Goal: Information Seeking & Learning: Learn about a topic

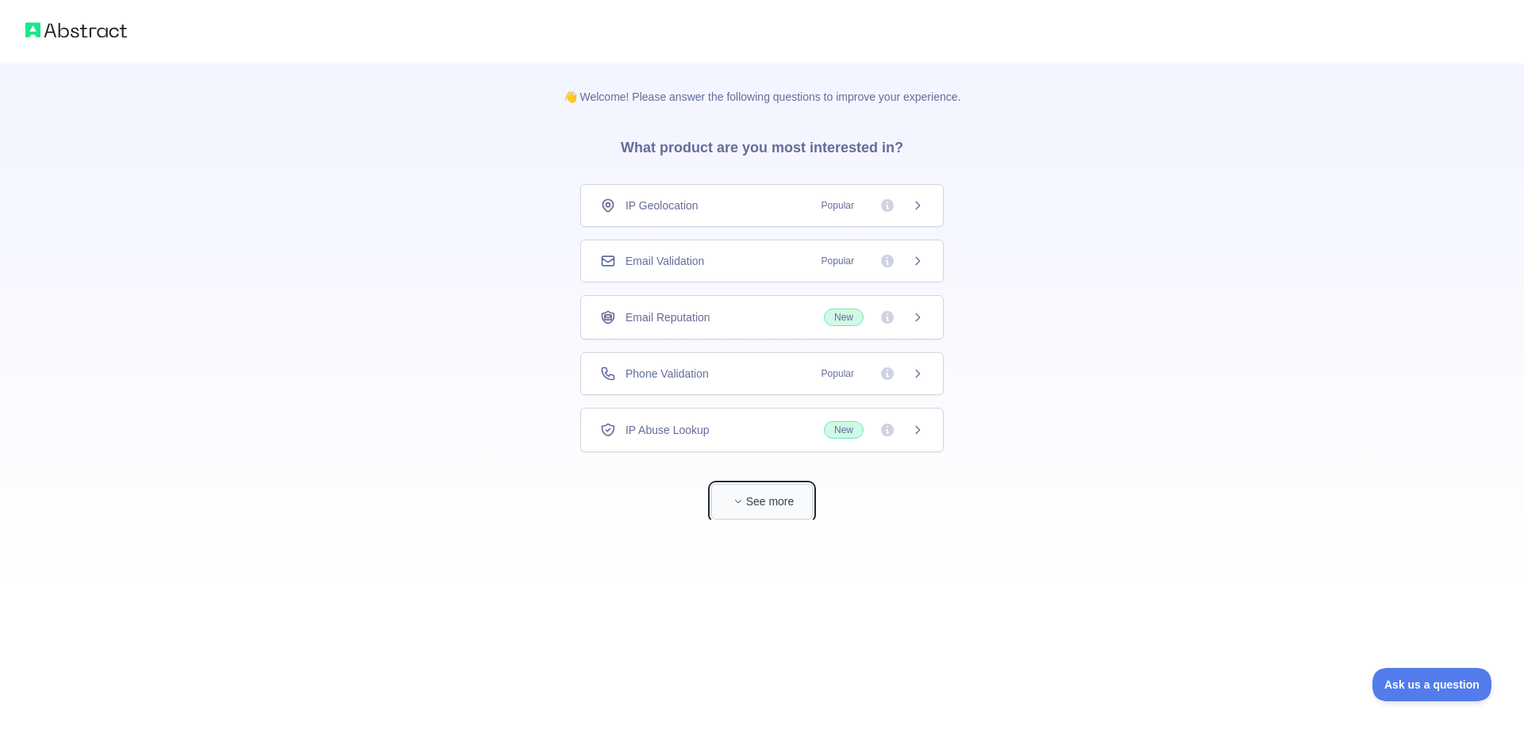
click at [772, 506] on button "See more" at bounding box center [762, 502] width 102 height 36
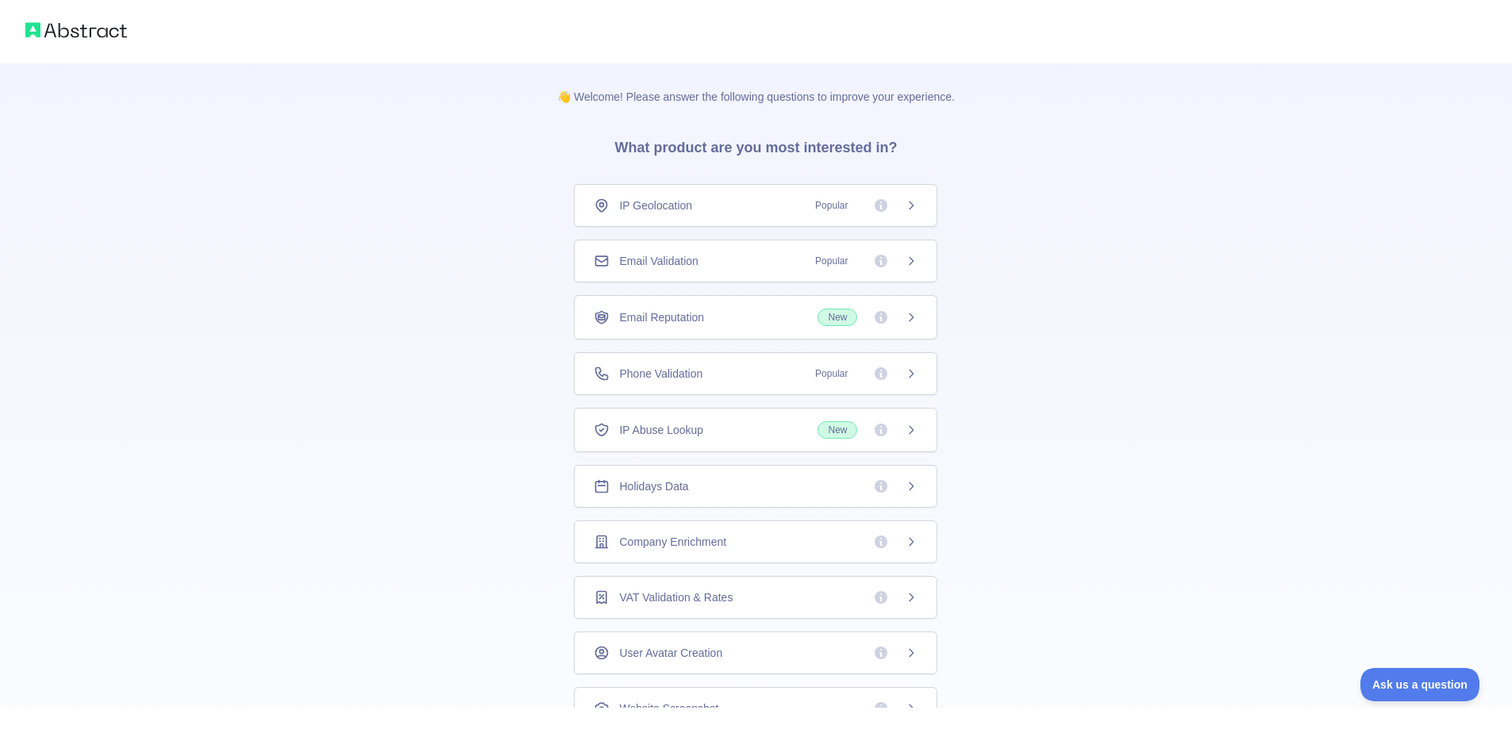
click at [905, 209] on icon at bounding box center [911, 205] width 13 height 13
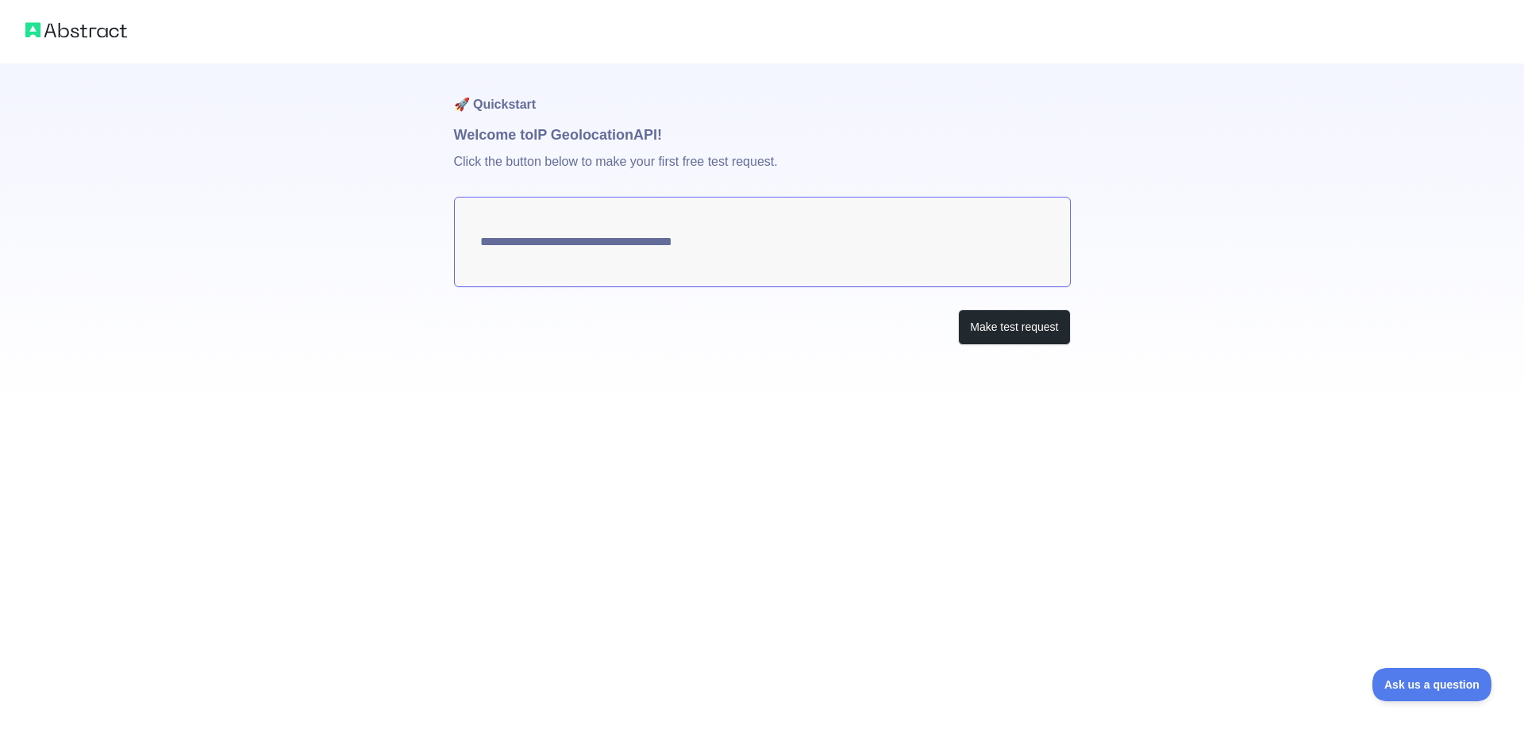
type textarea "**********"
click at [1024, 331] on button "Make test request" at bounding box center [1014, 327] width 112 height 36
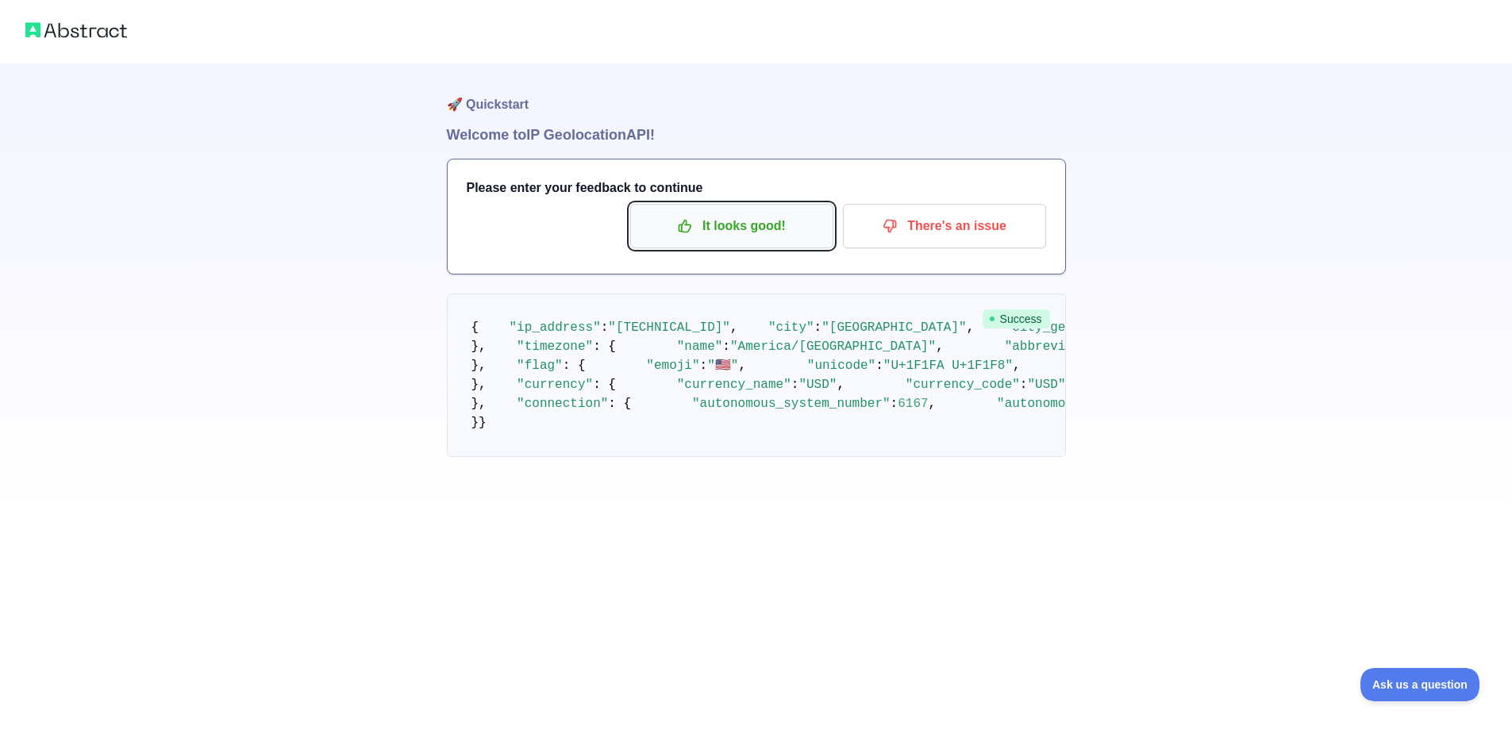
click at [721, 235] on p "It looks good!" at bounding box center [731, 226] width 179 height 27
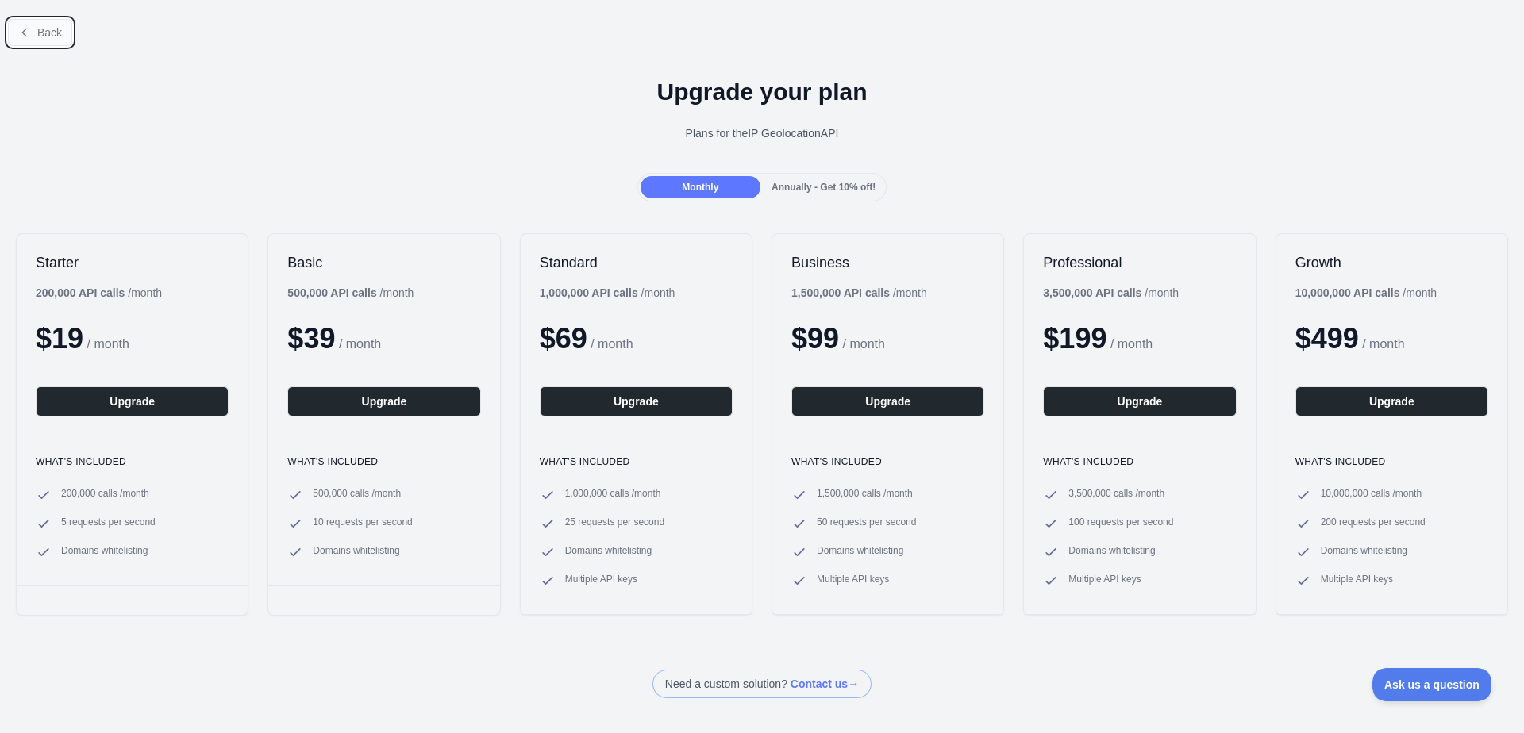
click at [39, 27] on span "Back" at bounding box center [49, 32] width 25 height 13
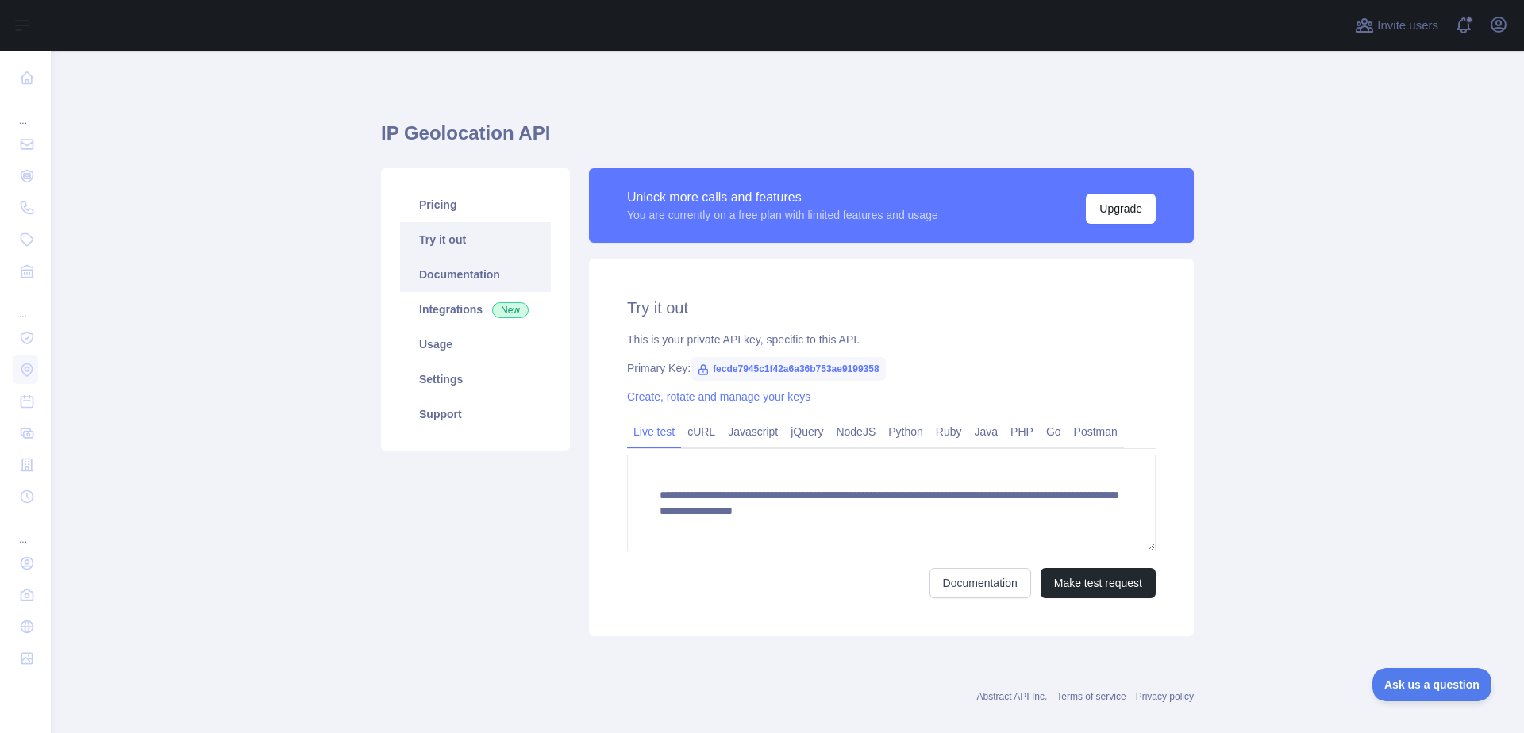
click at [452, 275] on link "Documentation" at bounding box center [475, 274] width 151 height 35
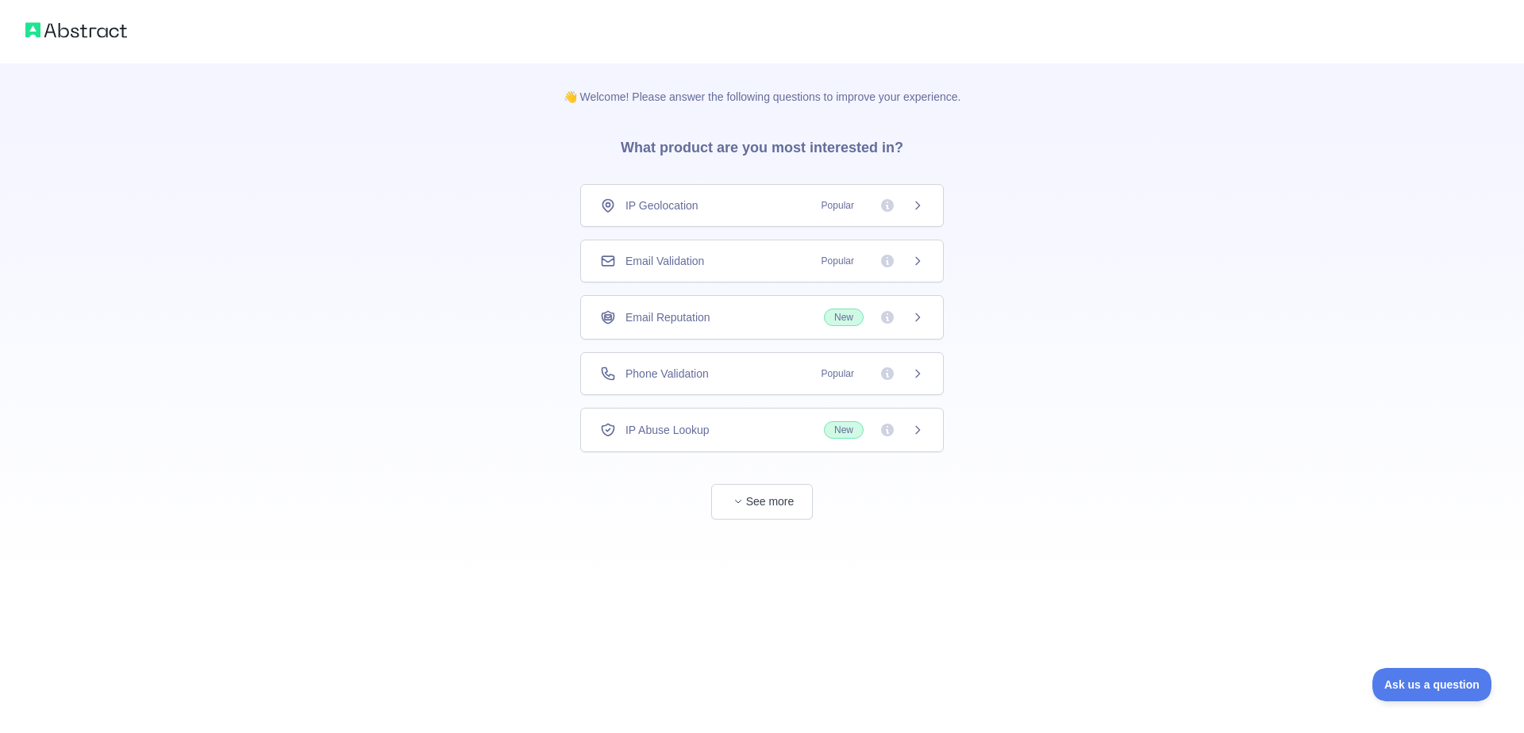
click at [914, 265] on icon at bounding box center [917, 261] width 13 height 13
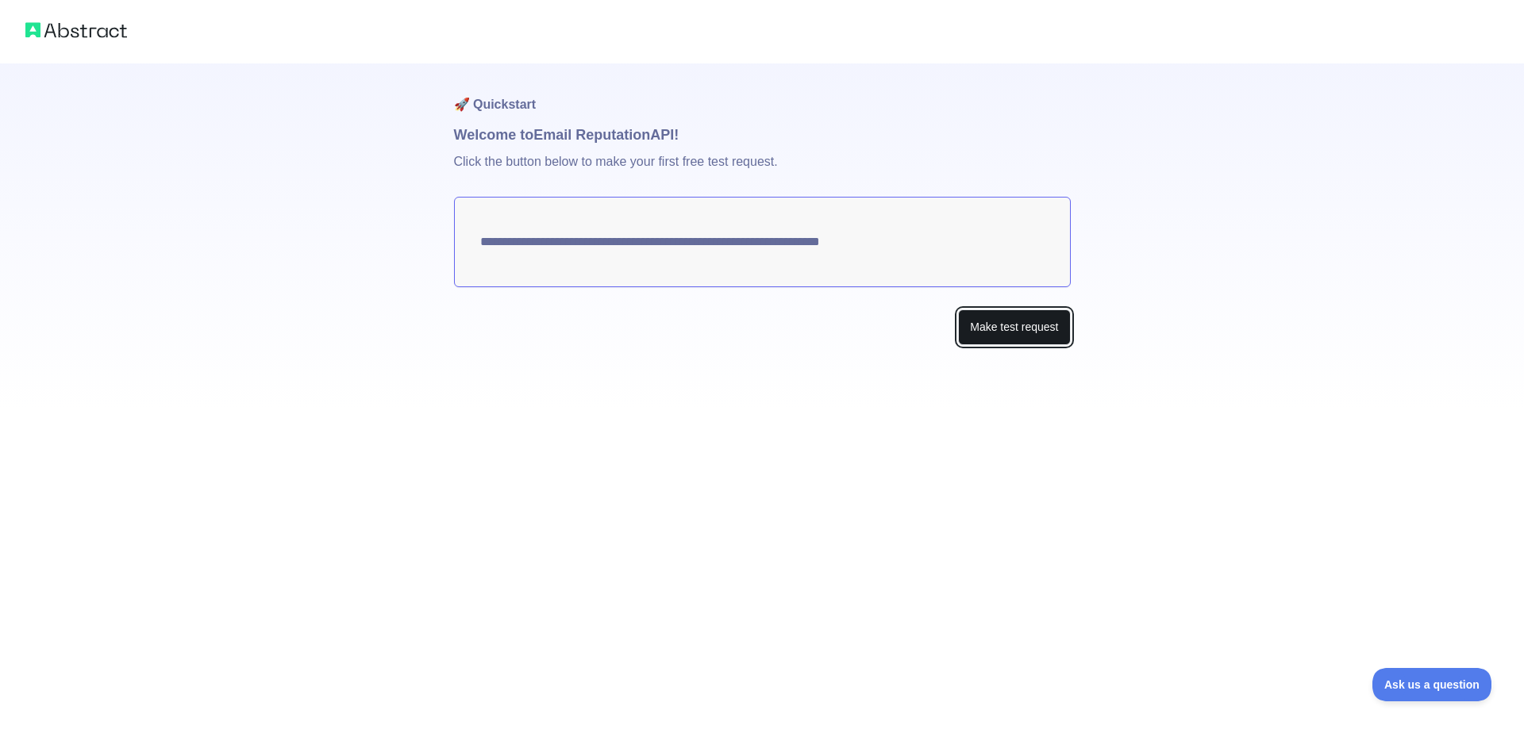
click at [1011, 331] on button "Make test request" at bounding box center [1014, 327] width 112 height 36
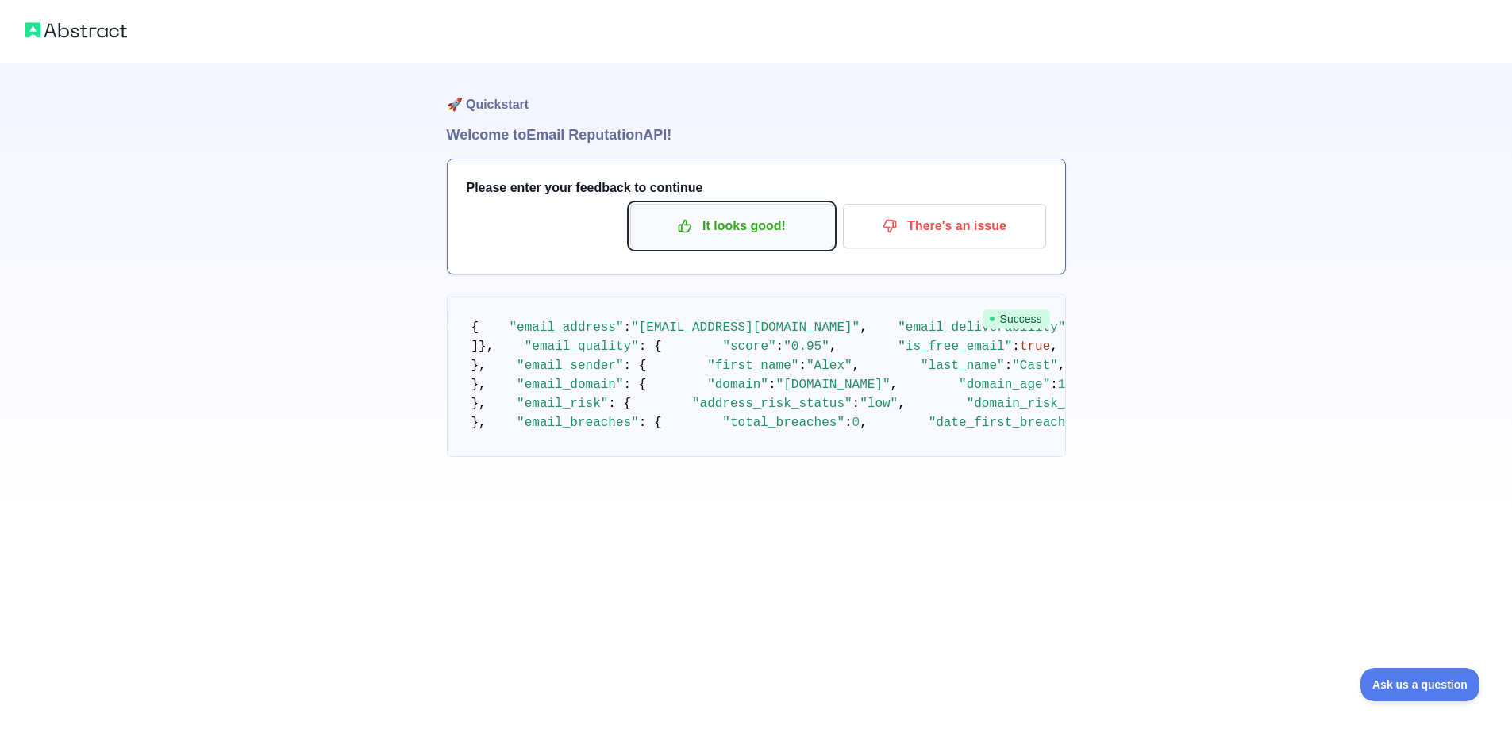
click at [757, 231] on p "It looks good!" at bounding box center [731, 226] width 179 height 27
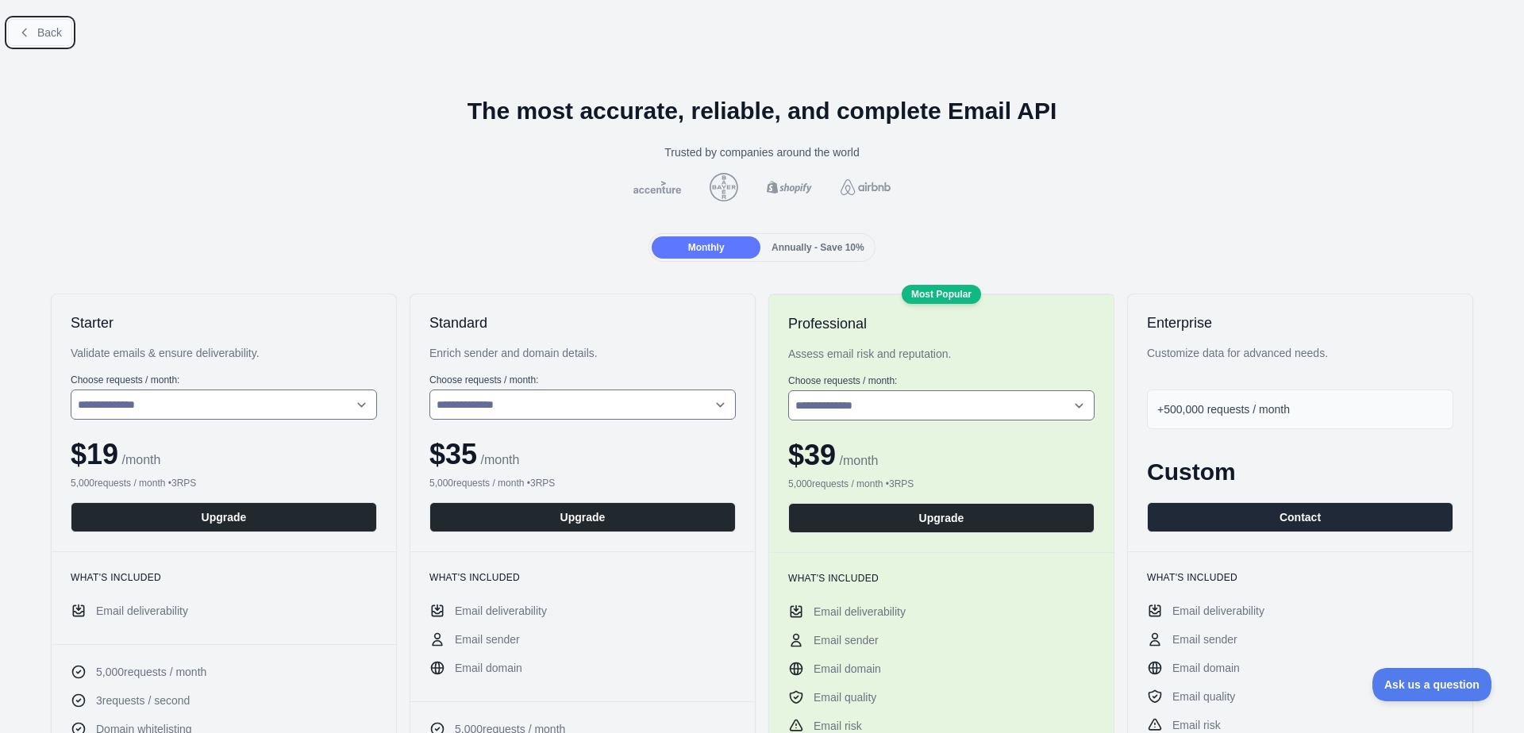
click at [21, 32] on icon at bounding box center [24, 32] width 13 height 13
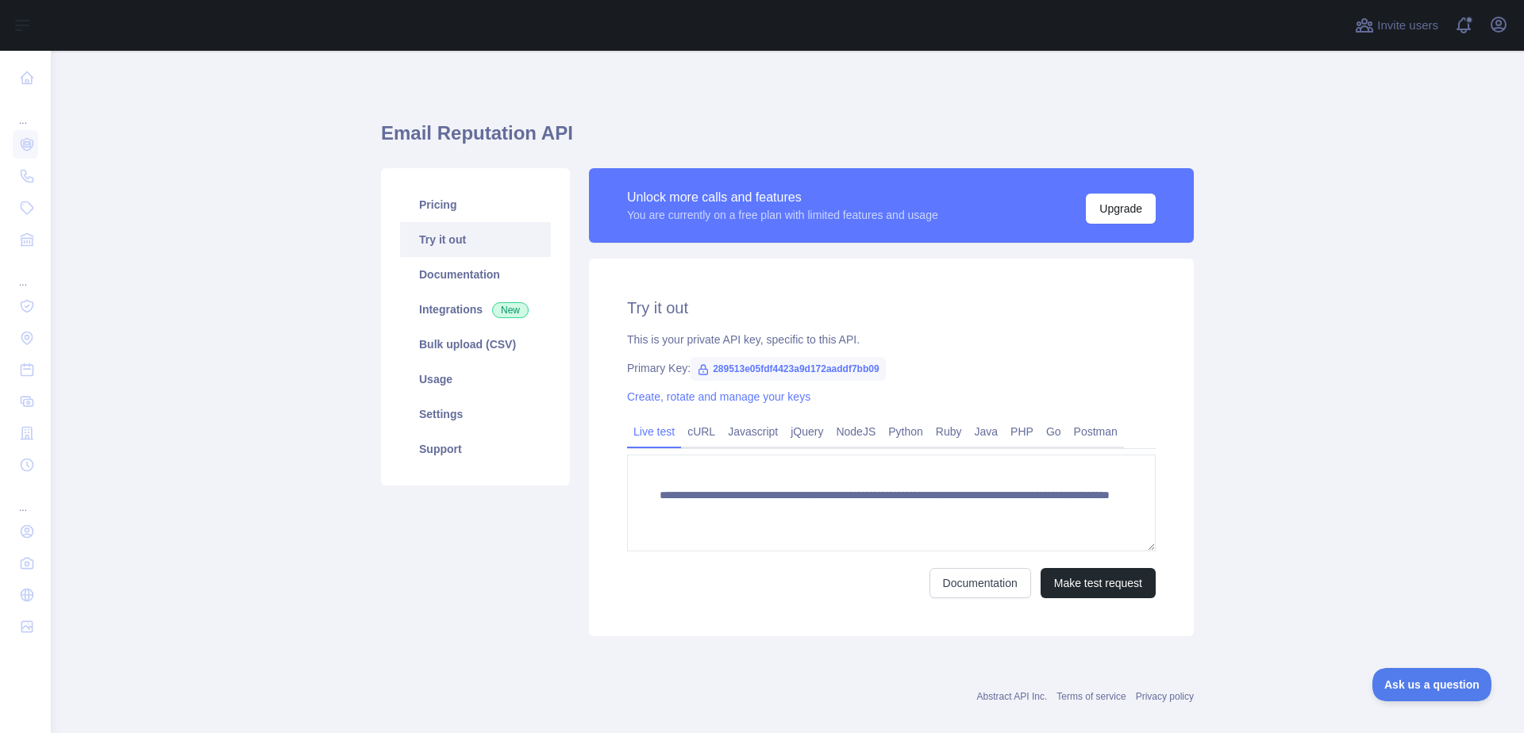
scroll to position [21, 0]
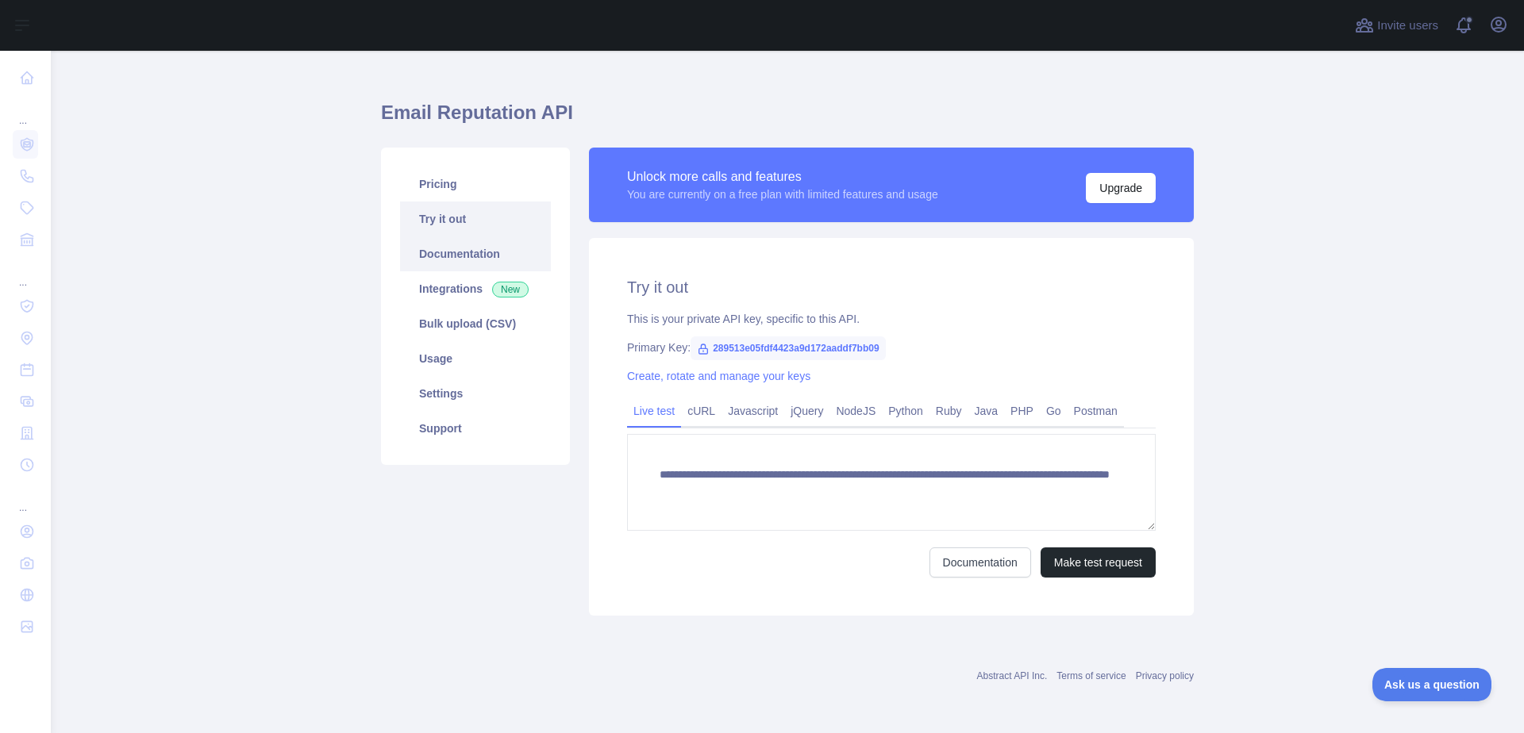
click at [477, 259] on link "Documentation" at bounding box center [475, 253] width 151 height 35
click at [855, 343] on span "289513e05fdf4423a9d172aaddf7bb09" at bounding box center [787, 348] width 194 height 24
click at [867, 344] on span "289513e05fdf4423a9d172aaddf7bb09" at bounding box center [787, 348] width 194 height 24
drag, startPoint x: 704, startPoint y: 343, endPoint x: 877, endPoint y: 348, distance: 173.1
click at [877, 348] on span "289513e05fdf4423a9d172aaddf7bb09" at bounding box center [787, 348] width 194 height 24
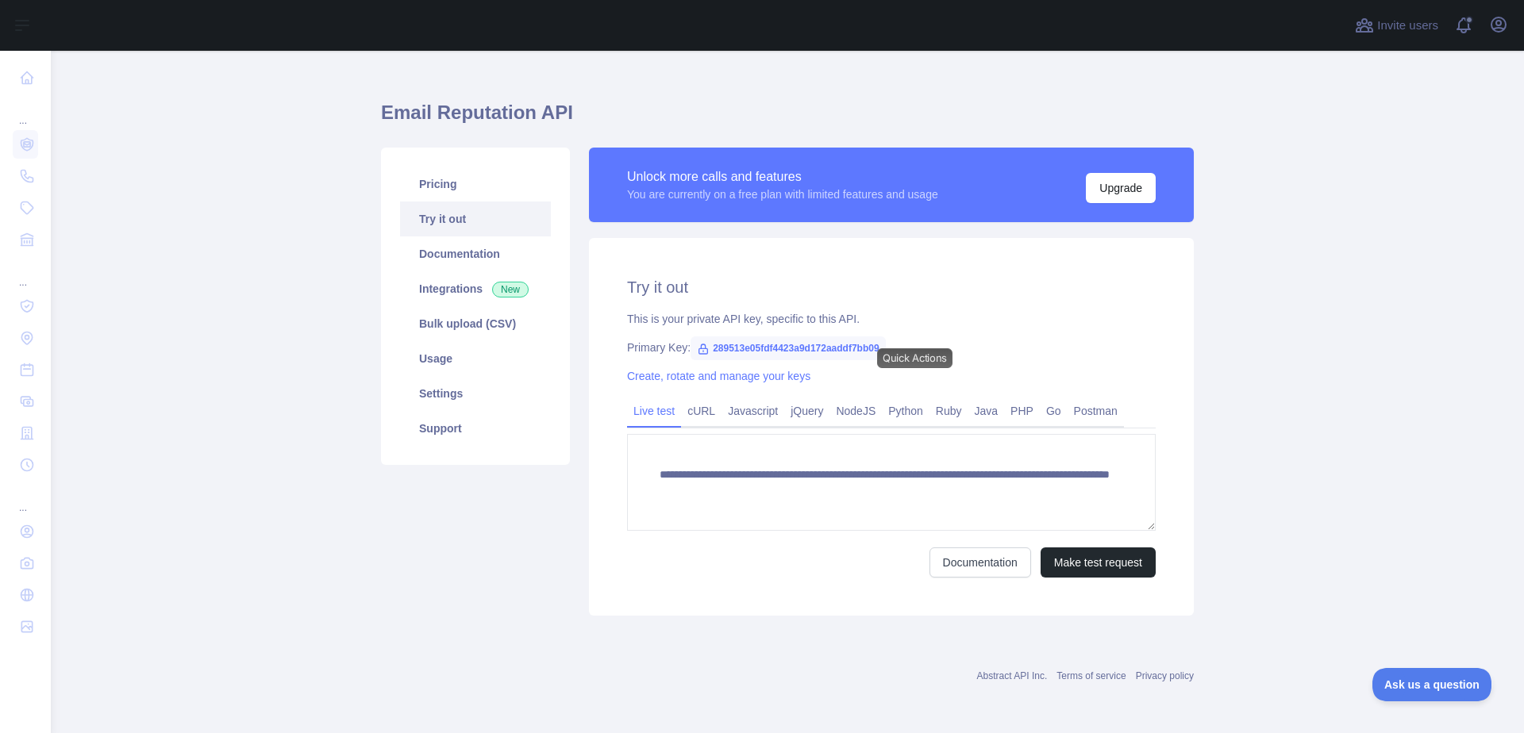
drag, startPoint x: 790, startPoint y: 363, endPoint x: 710, endPoint y: 336, distance: 83.8
click at [710, 336] on div "**********" at bounding box center [891, 427] width 605 height 378
drag, startPoint x: 702, startPoint y: 341, endPoint x: 884, endPoint y: 344, distance: 181.7
click at [884, 344] on div "Primary Key: 289513e05fdf4423a9d172aaddf7bb09" at bounding box center [891, 348] width 528 height 16
copy span "289513e05fdf4423a9d172aaddf7bb09"
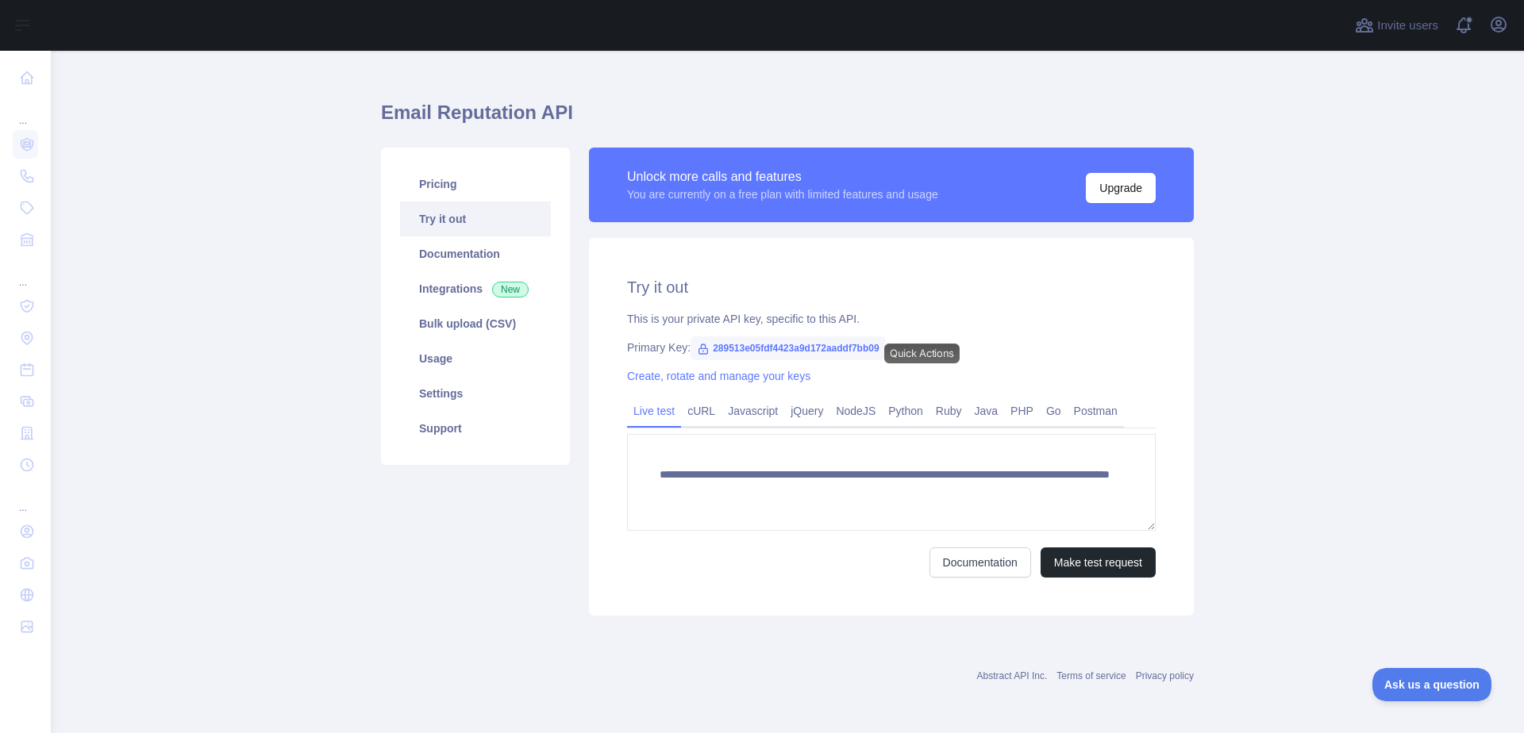
click at [298, 168] on main "**********" at bounding box center [787, 392] width 1473 height 682
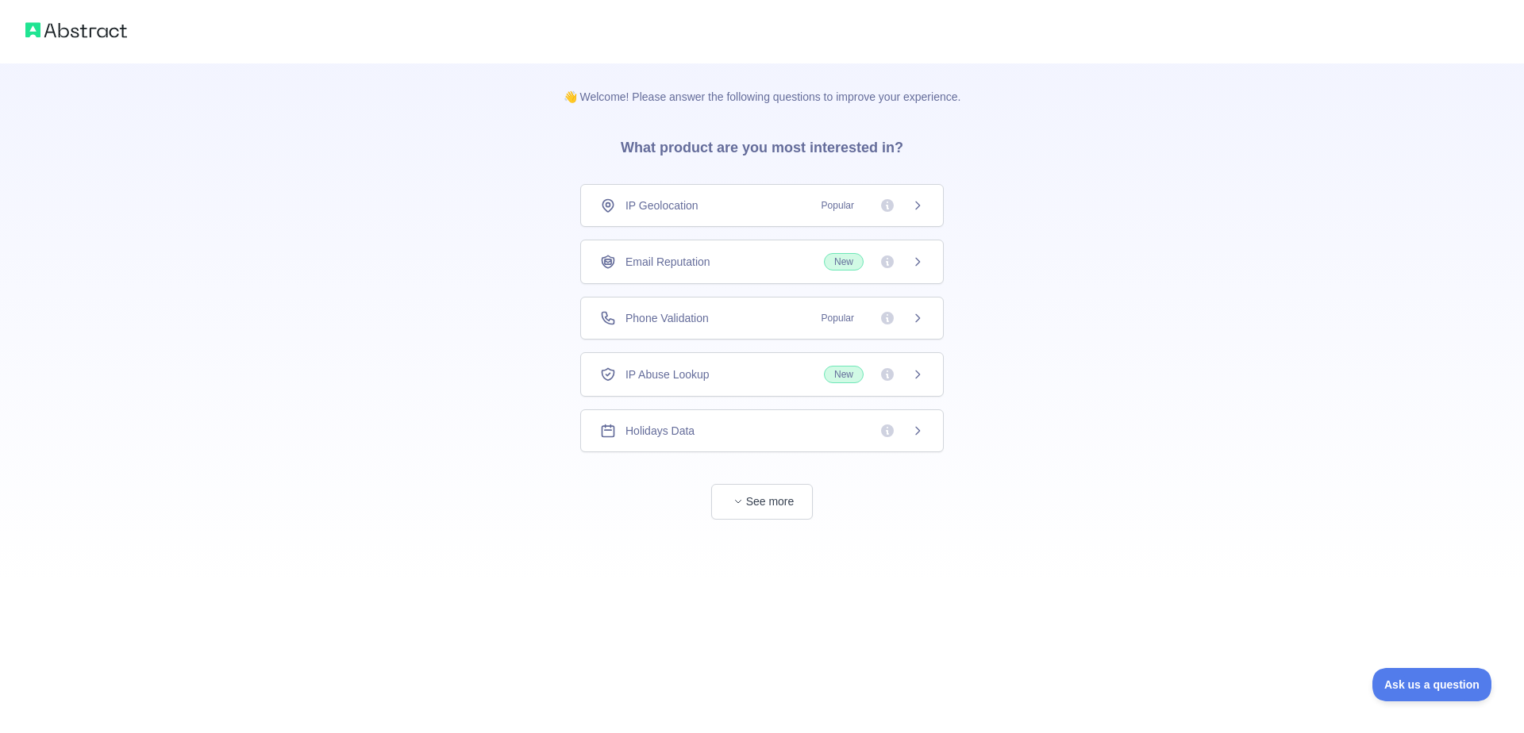
click at [914, 320] on icon at bounding box center [917, 318] width 13 height 13
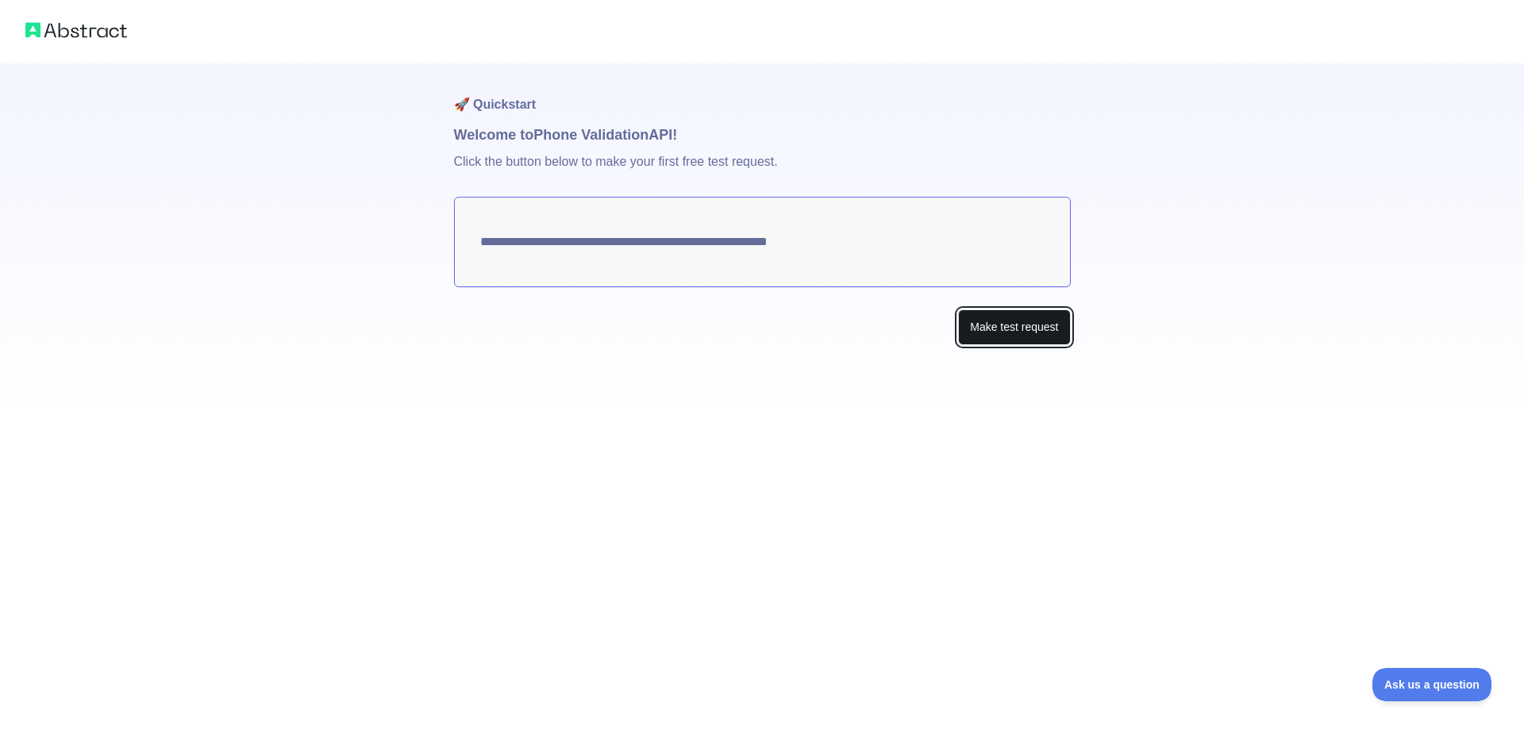
click at [1014, 328] on button "Make test request" at bounding box center [1014, 327] width 112 height 36
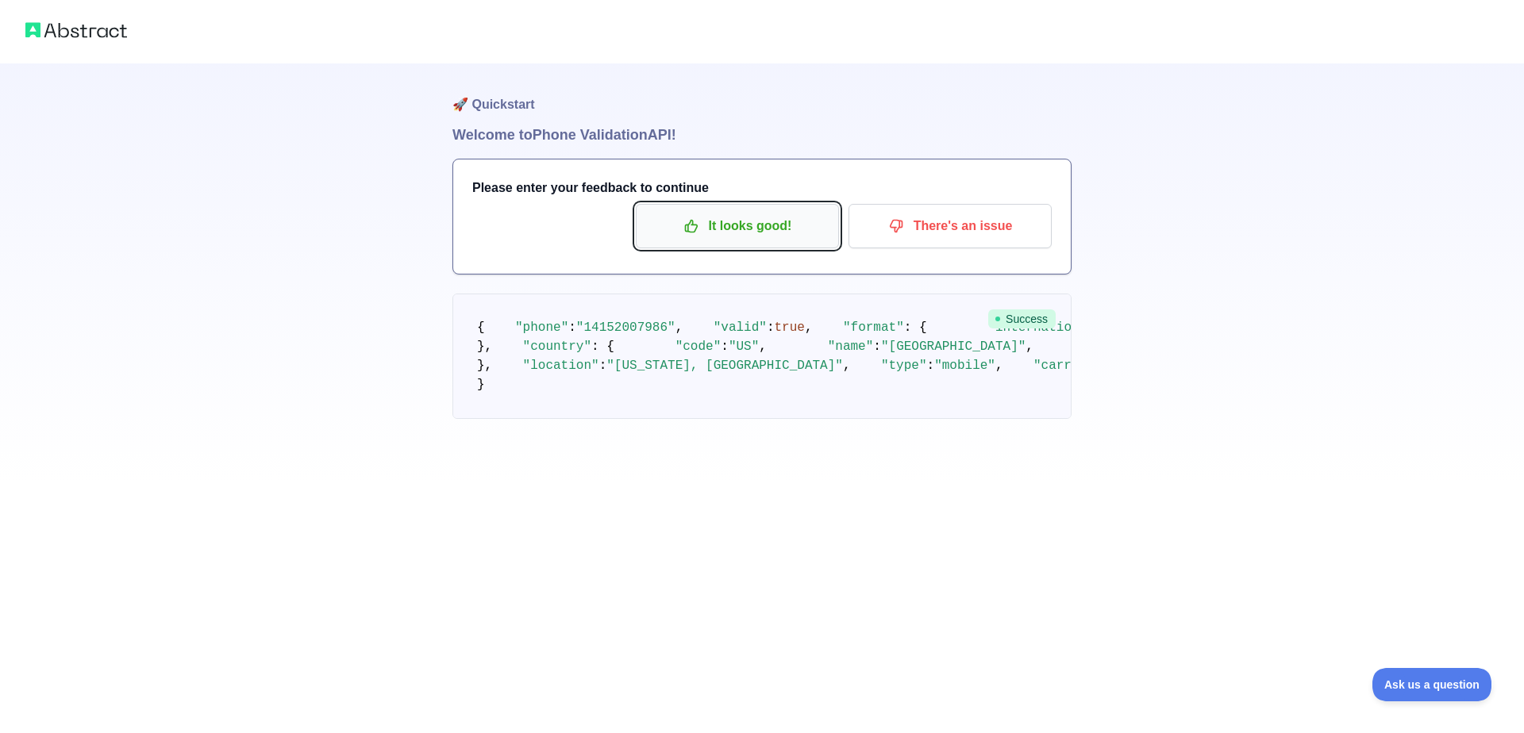
click at [736, 221] on p "It looks good!" at bounding box center [737, 226] width 179 height 27
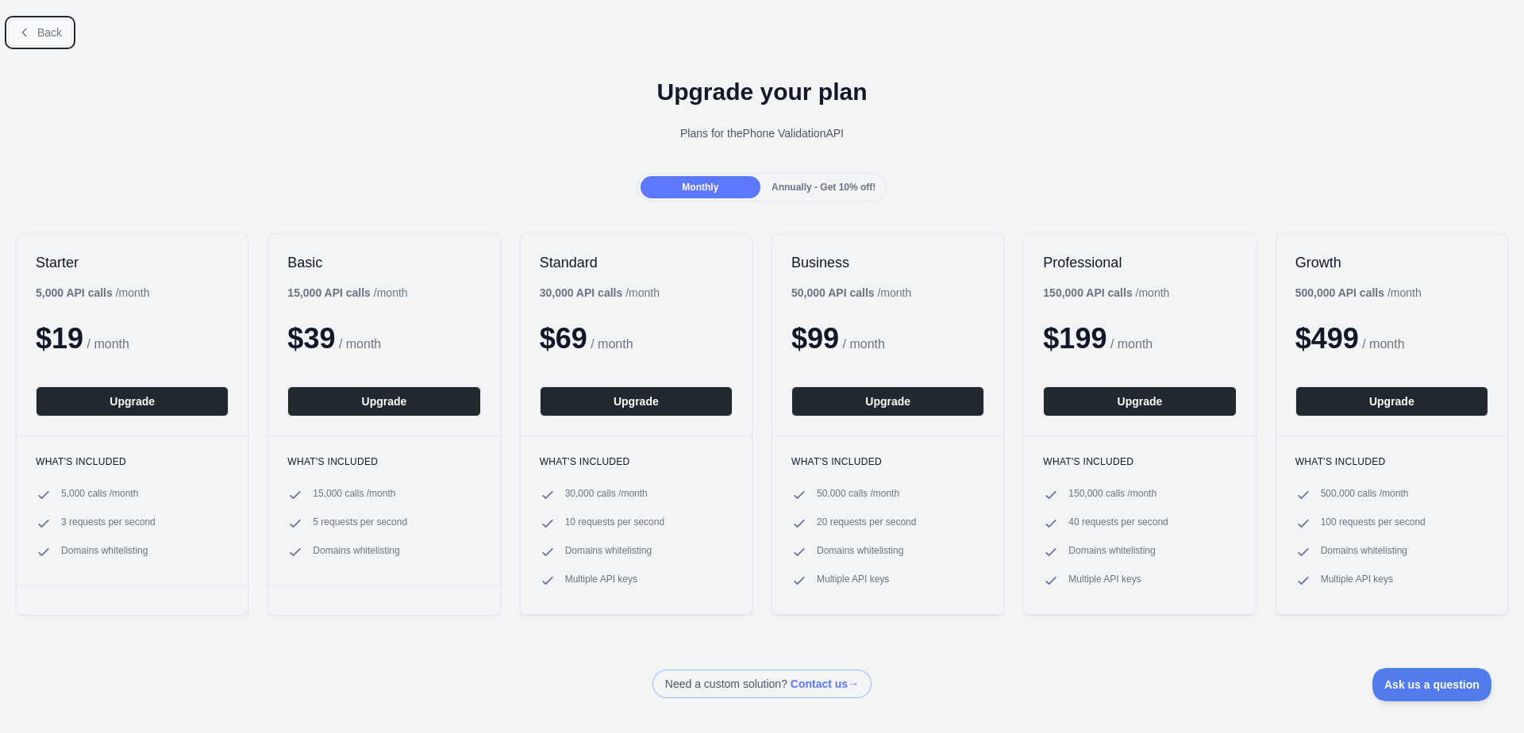
click at [47, 27] on span "Back" at bounding box center [49, 32] width 25 height 13
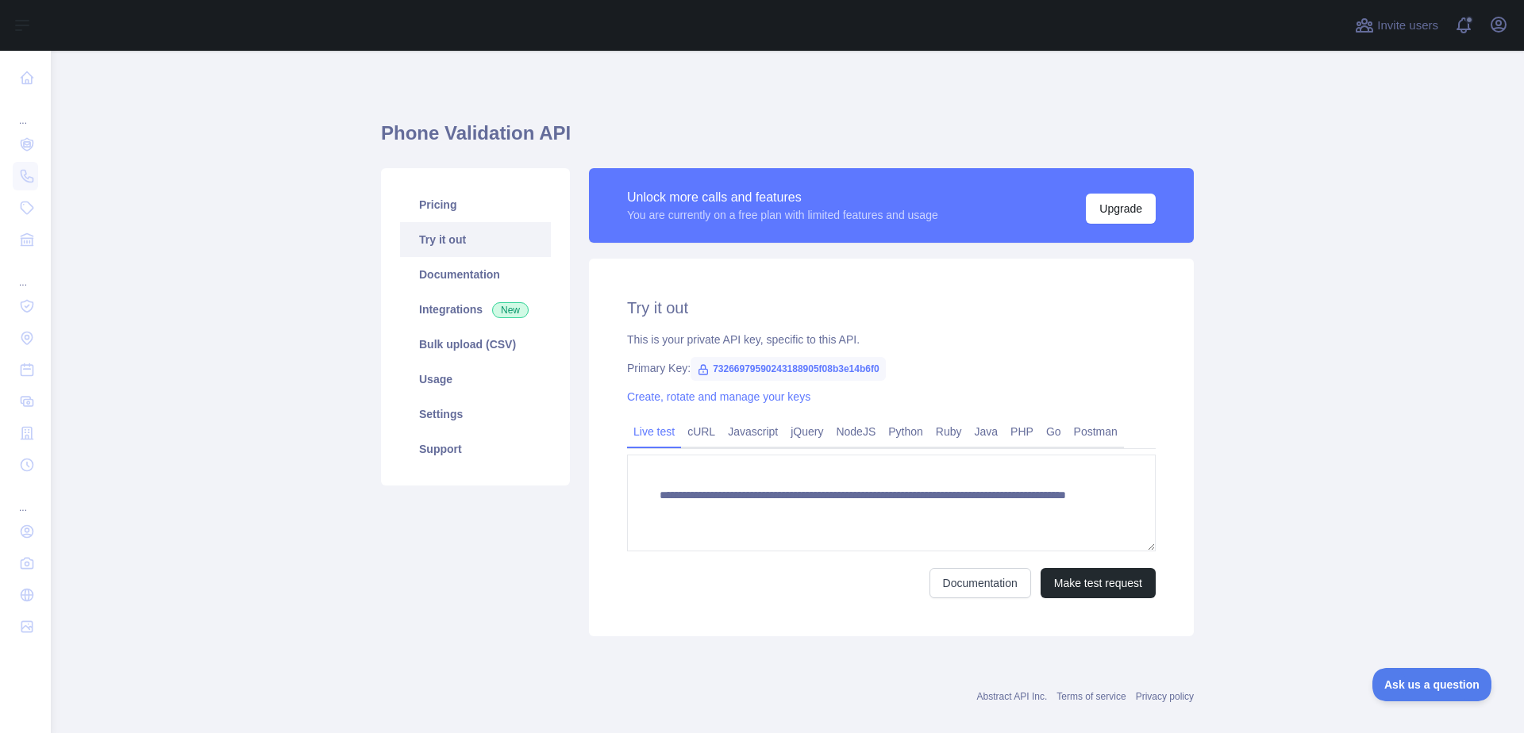
click at [870, 366] on span "73266979590243188905f08b3e14b6f0" at bounding box center [787, 369] width 195 height 24
drag, startPoint x: 883, startPoint y: 366, endPoint x: 705, endPoint y: 364, distance: 177.8
click at [705, 364] on span "73266979590243188905f08b3e14b6f0" at bounding box center [787, 369] width 195 height 24
copy span "73266979590243188905f08b3e14b6f0"
click at [273, 194] on main "**********" at bounding box center [787, 392] width 1473 height 682
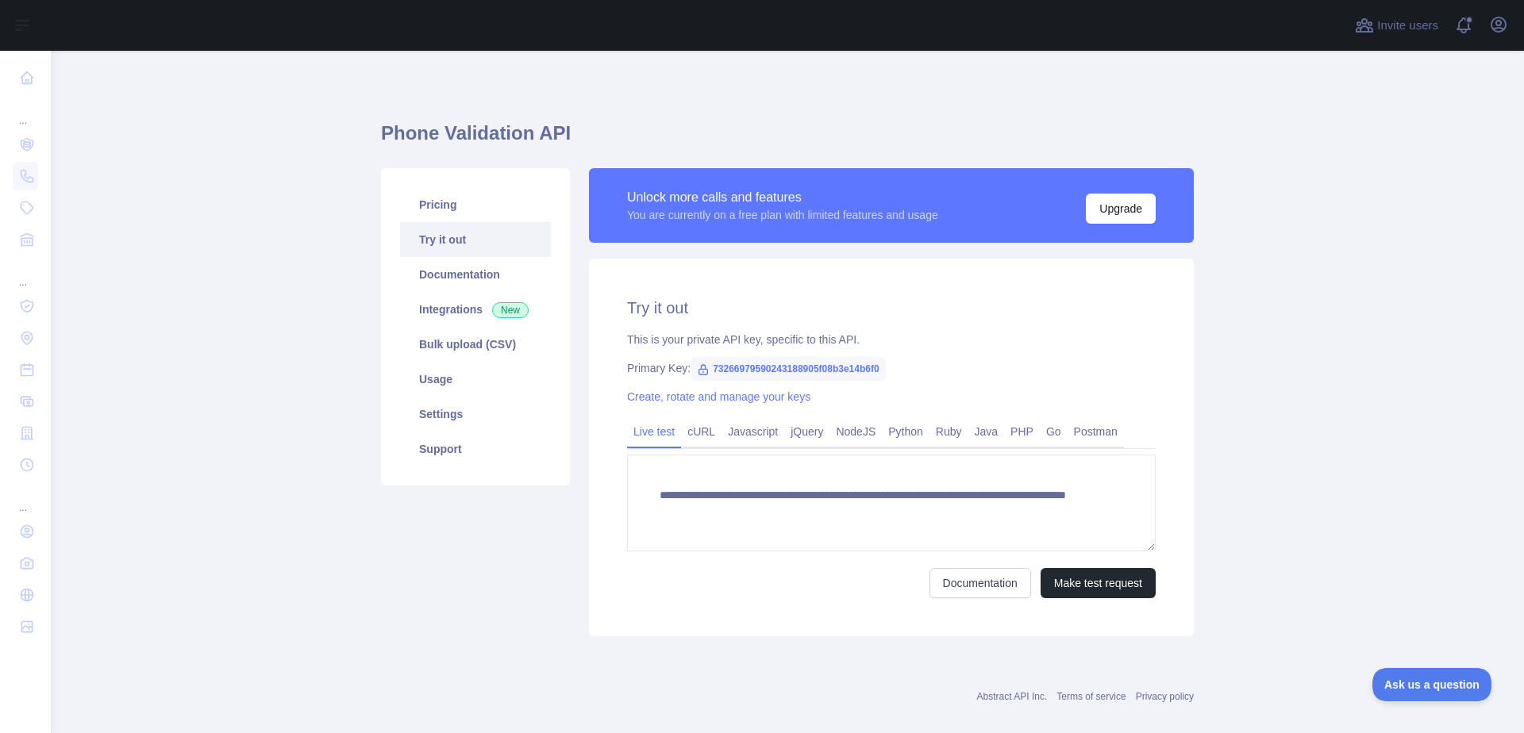
click at [213, 191] on main "**********" at bounding box center [787, 392] width 1473 height 682
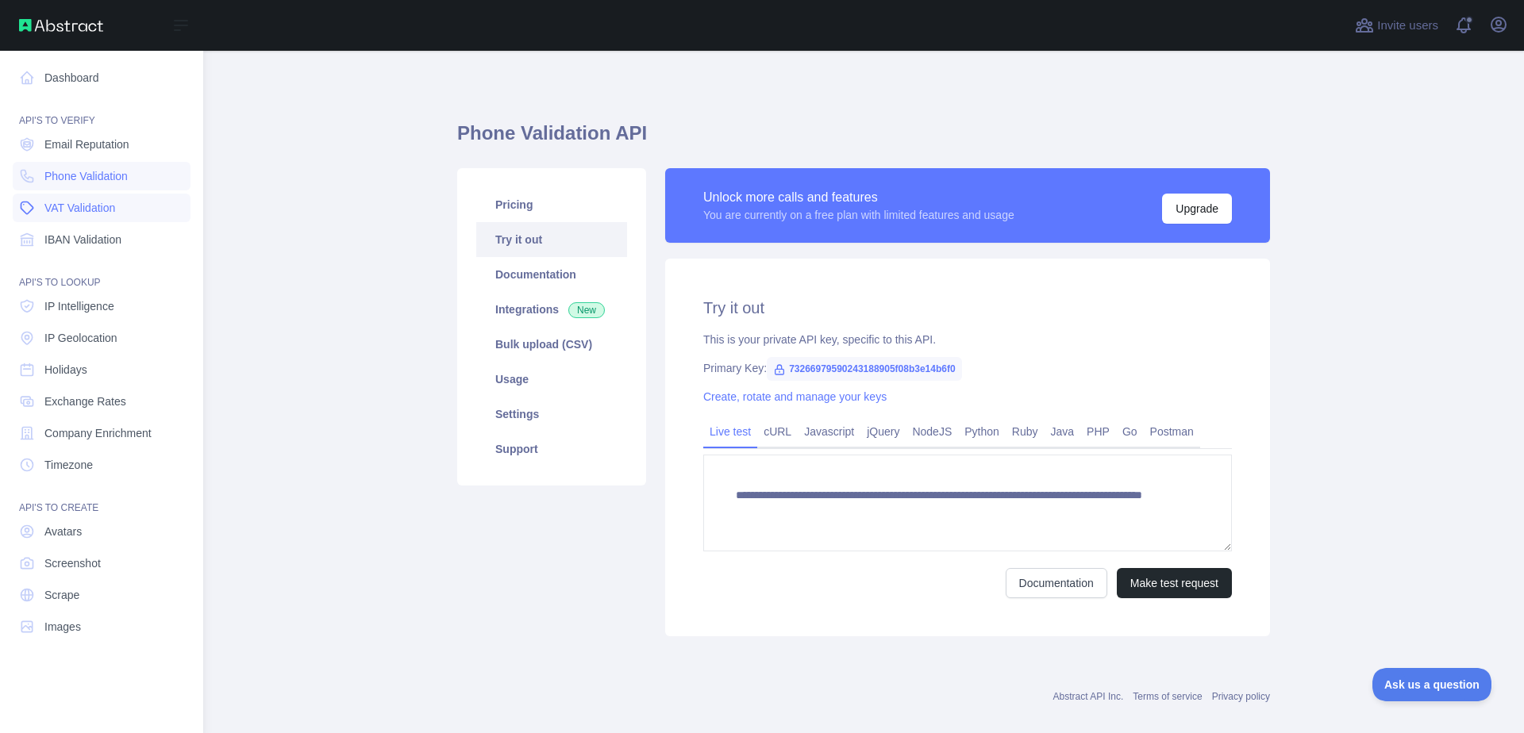
click at [94, 202] on span "VAT Validation" at bounding box center [79, 208] width 71 height 16
click at [67, 238] on span "IBAN Validation" at bounding box center [82, 240] width 77 height 16
click at [98, 435] on span "Company Enrichment" at bounding box center [97, 433] width 107 height 16
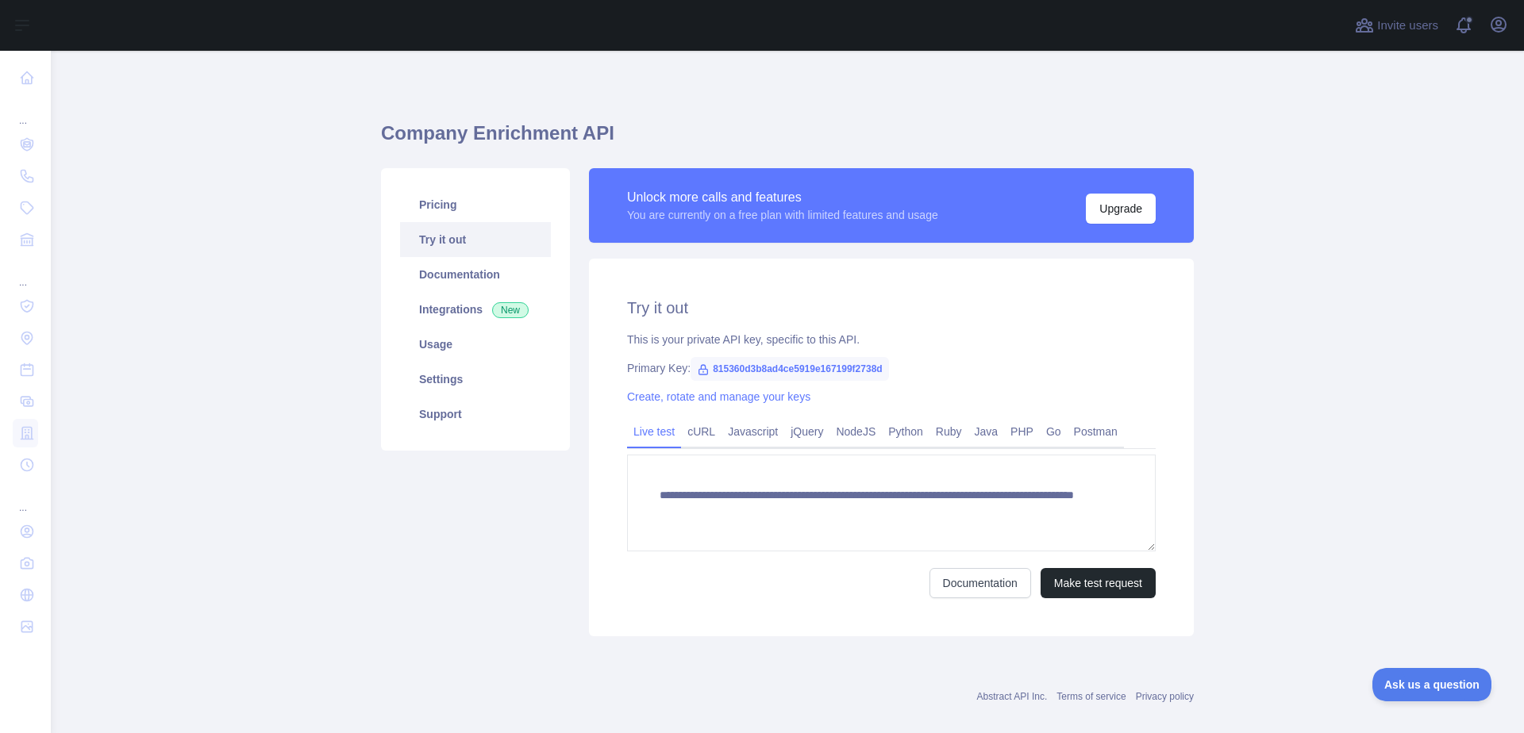
click at [867, 370] on span "815360d3b8ad4ce5919e167199f2738d" at bounding box center [789, 369] width 198 height 24
drag, startPoint x: 876, startPoint y: 365, endPoint x: 705, endPoint y: 366, distance: 171.4
click at [705, 366] on span "815360d3b8ad4ce5919e167199f2738d" at bounding box center [789, 369] width 198 height 24
copy span "815360d3b8ad4ce5919e167199f2738d"
click at [225, 171] on main "**********" at bounding box center [787, 392] width 1473 height 682
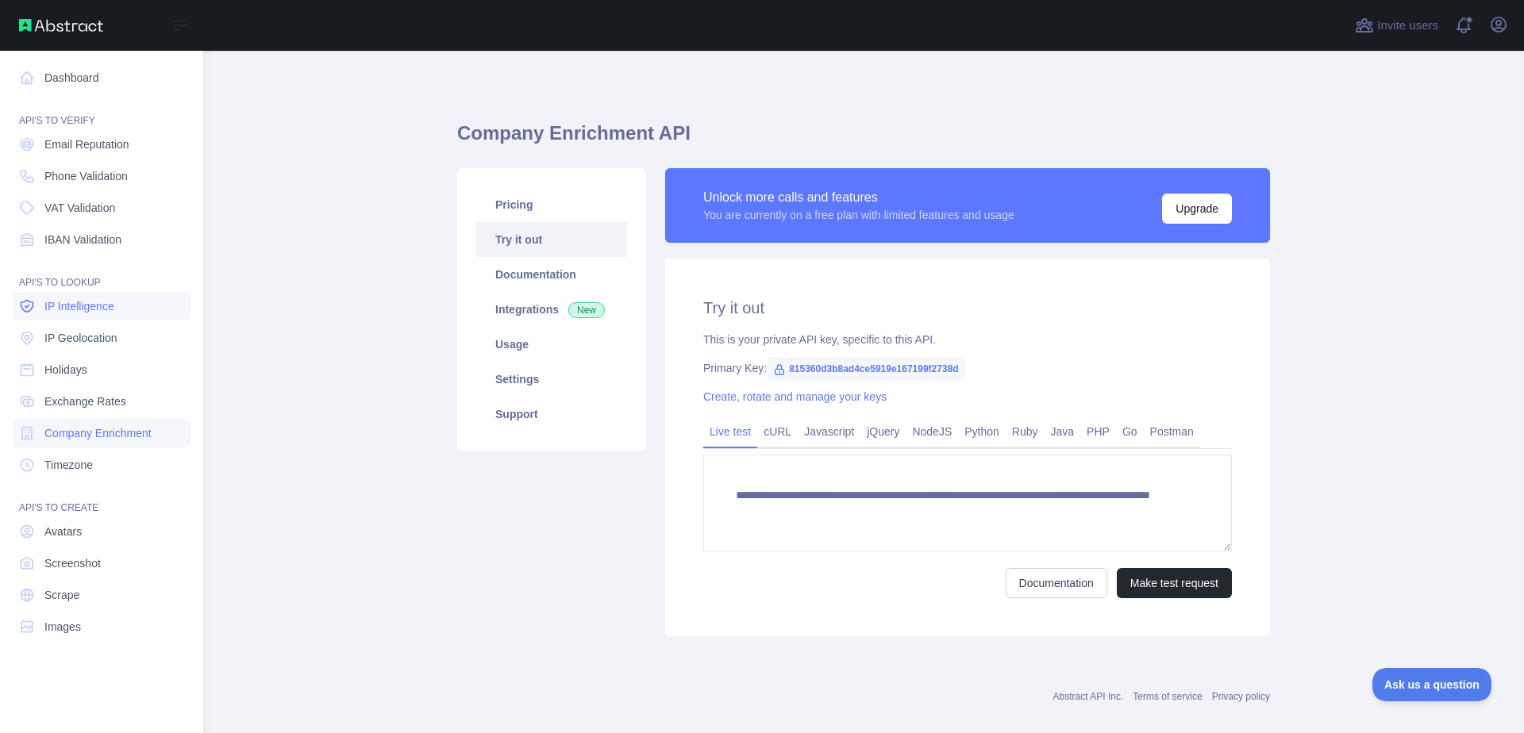
click at [108, 309] on span "IP Intelligence" at bounding box center [79, 306] width 70 height 16
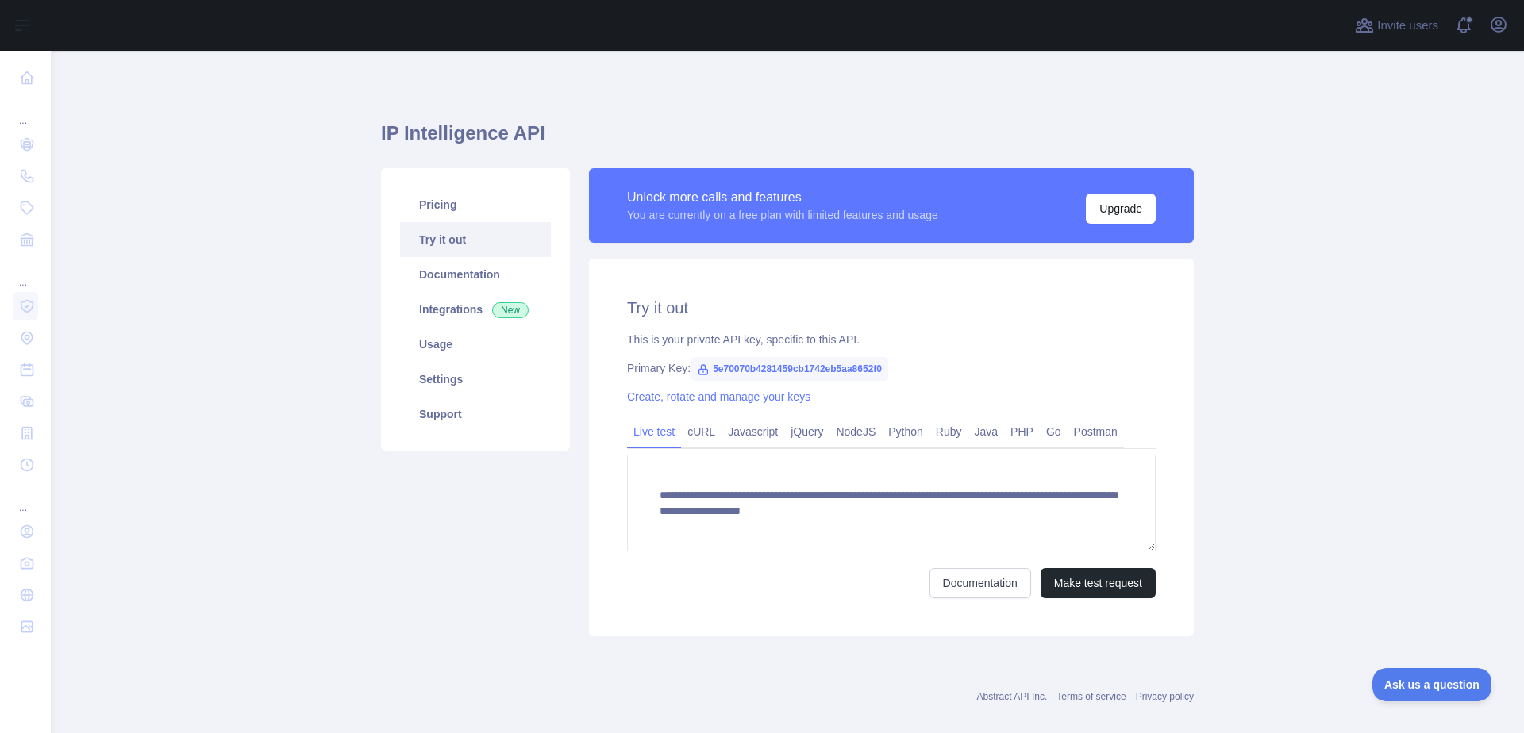
scroll to position [21, 0]
